Goal: Task Accomplishment & Management: Complete application form

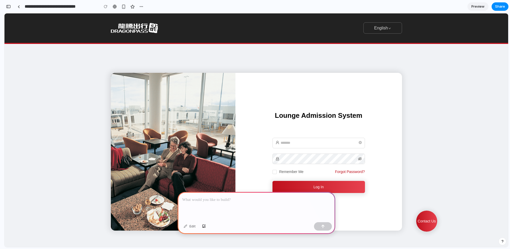
click at [263, 202] on p at bounding box center [256, 200] width 148 height 6
click at [245, 202] on p "**********" at bounding box center [256, 200] width 148 height 6
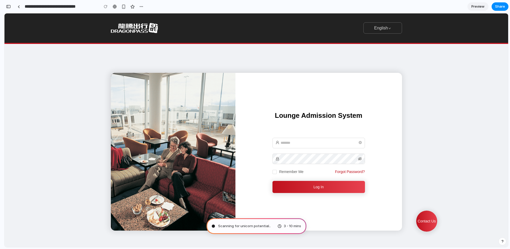
type input "**********"
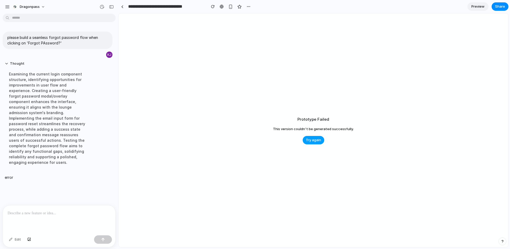
click at [318, 140] on span "Try again" at bounding box center [313, 139] width 15 height 5
click at [64, 216] on div at bounding box center [59, 219] width 113 height 28
click at [42, 5] on button "Dragonpass" at bounding box center [29, 7] width 38 height 8
click at [42, 5] on div "Settings Invite members Change theme Sign out" at bounding box center [255, 124] width 510 height 249
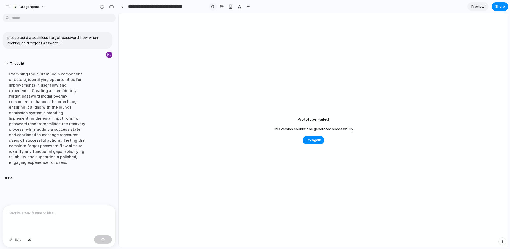
click at [212, 7] on div "button" at bounding box center [213, 7] width 4 height 4
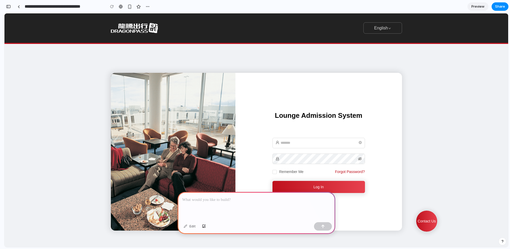
click at [217, 200] on p at bounding box center [256, 200] width 148 height 6
click at [356, 172] on p "Forgot Password?" at bounding box center [350, 172] width 30 height 6
click at [269, 207] on div at bounding box center [257, 206] width 158 height 28
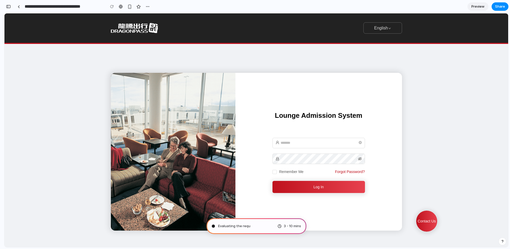
type input "**********"
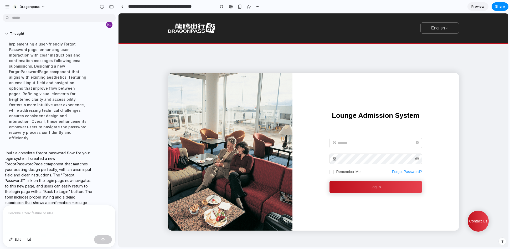
click at [415, 171] on p "Forgot Password?" at bounding box center [407, 172] width 30 height 6
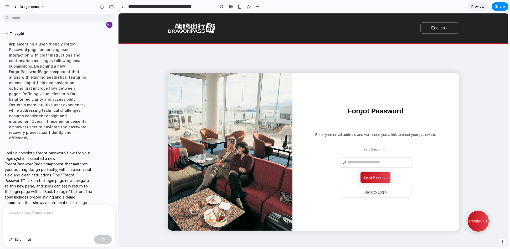
click at [366, 180] on button "Send Reset Link" at bounding box center [376, 177] width 30 height 11
click at [480, 220] on div "Contact Us" at bounding box center [478, 221] width 21 height 21
click at [478, 217] on div "Contact Us" at bounding box center [478, 221] width 21 height 21
click at [377, 193] on button "Back to Login" at bounding box center [376, 192] width 72 height 11
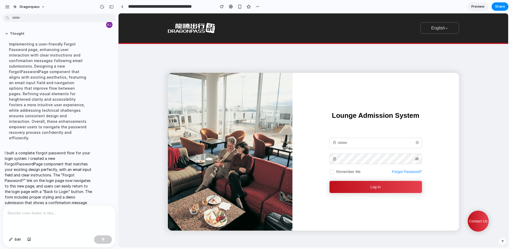
click at [477, 220] on div "Contact Us" at bounding box center [478, 221] width 21 height 21
click at [74, 214] on p at bounding box center [59, 213] width 103 height 6
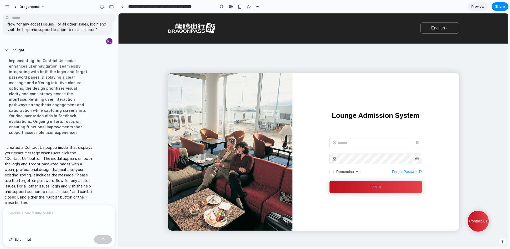
click at [478, 221] on div "Contact Us" at bounding box center [478, 221] width 21 height 21
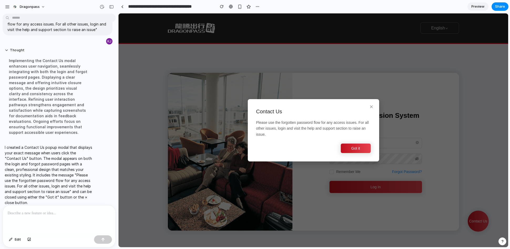
click at [357, 150] on button "Got it" at bounding box center [356, 148] width 30 height 9
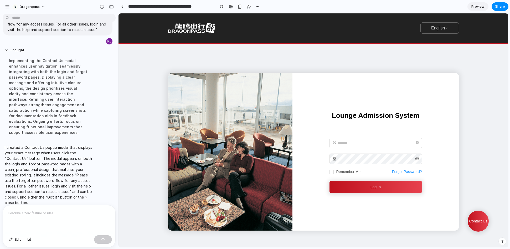
click at [481, 6] on span "Preview" at bounding box center [478, 6] width 13 height 5
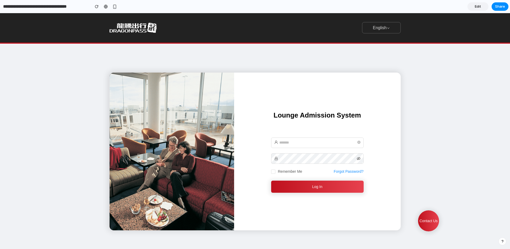
click at [317, 185] on button "Log In" at bounding box center [317, 187] width 93 height 12
click at [357, 170] on p "Forgot Password?" at bounding box center [349, 172] width 30 height 6
click at [346, 173] on p "Forgot Password?" at bounding box center [349, 172] width 30 height 6
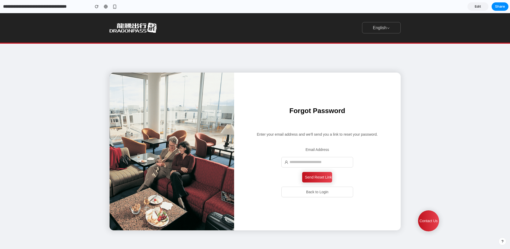
click at [332, 191] on button "Back to Login" at bounding box center [318, 192] width 72 height 11
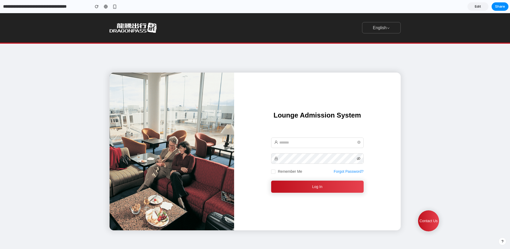
click at [428, 219] on div "Contact Us" at bounding box center [428, 220] width 21 height 21
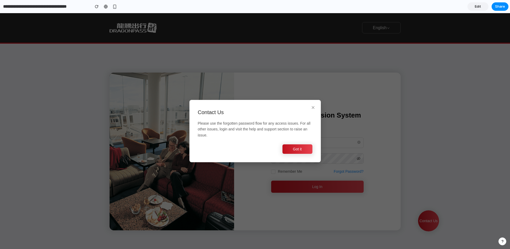
click at [296, 147] on button "Got it" at bounding box center [298, 148] width 30 height 9
